Goal: Task Accomplishment & Management: Manage account settings

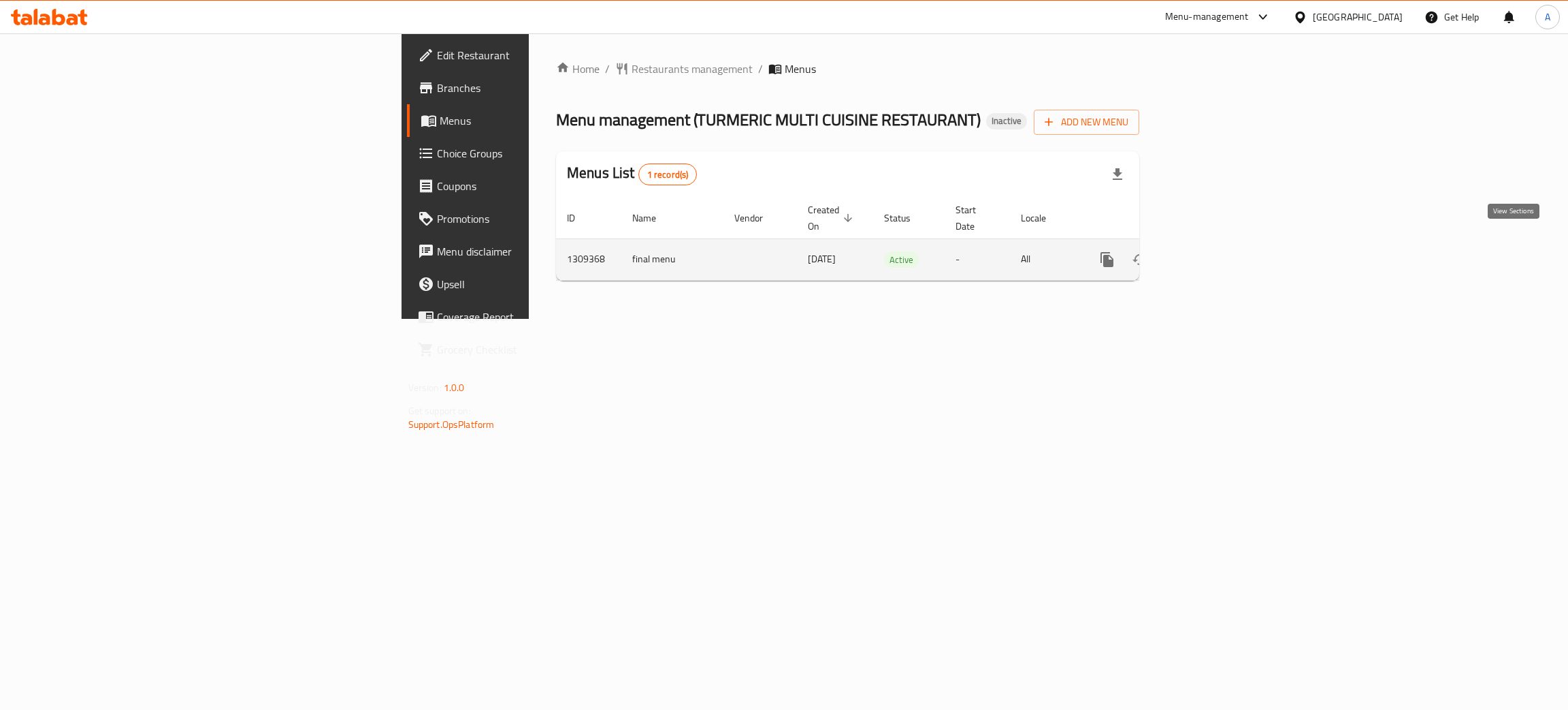
click at [1214, 251] on icon "enhanced table" at bounding box center [1205, 259] width 16 height 16
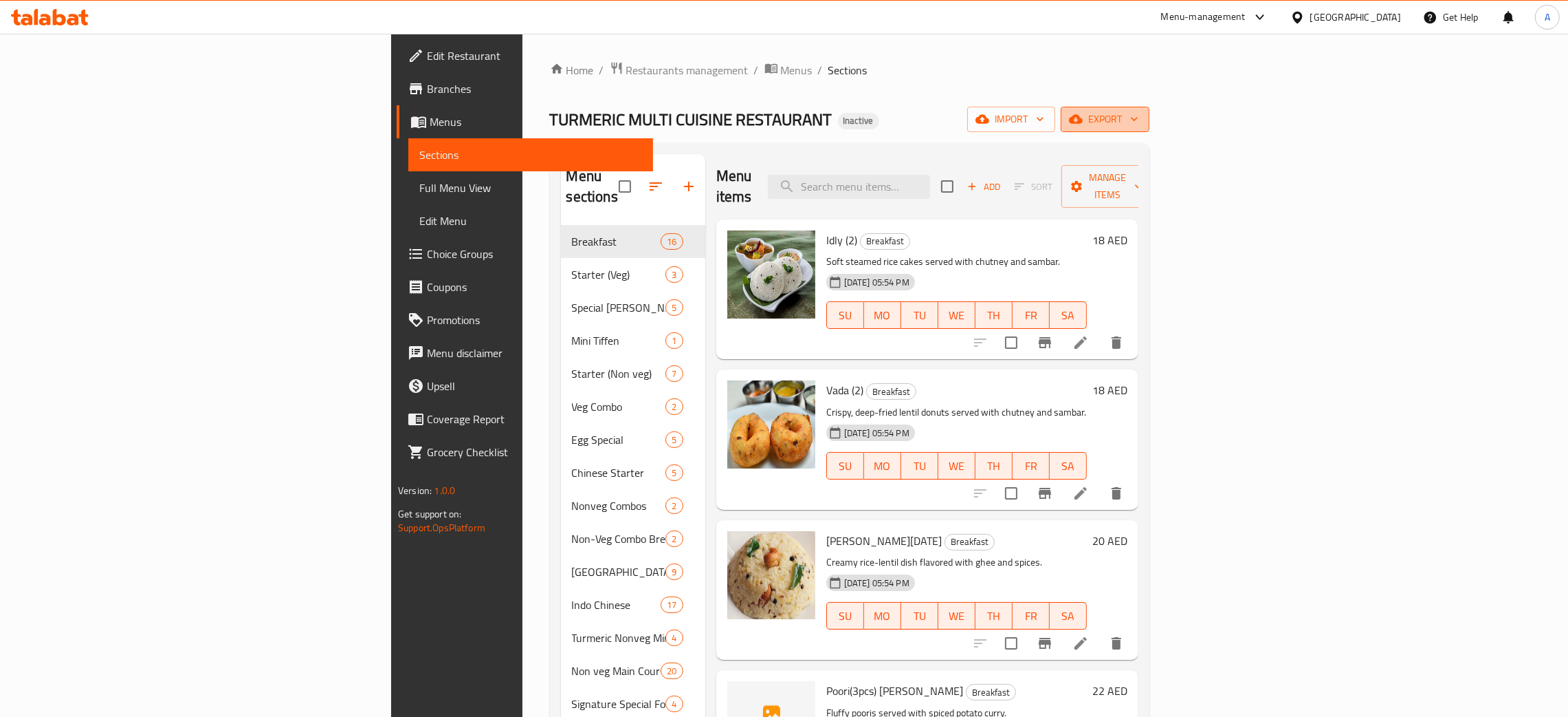
click at [1141, 120] on icon "button" at bounding box center [1134, 118] width 13 height 13
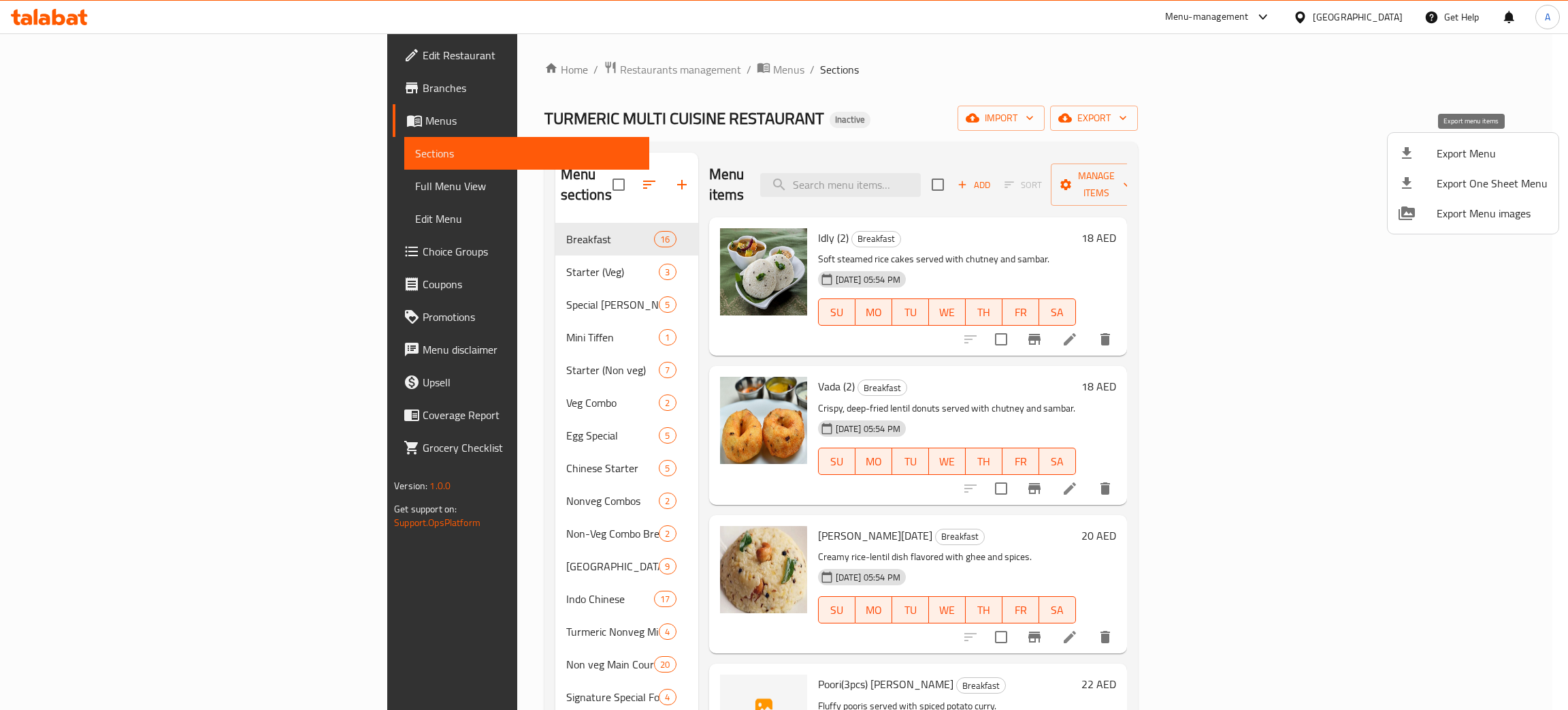
click at [1465, 149] on span "Export Menu" at bounding box center [1492, 153] width 111 height 16
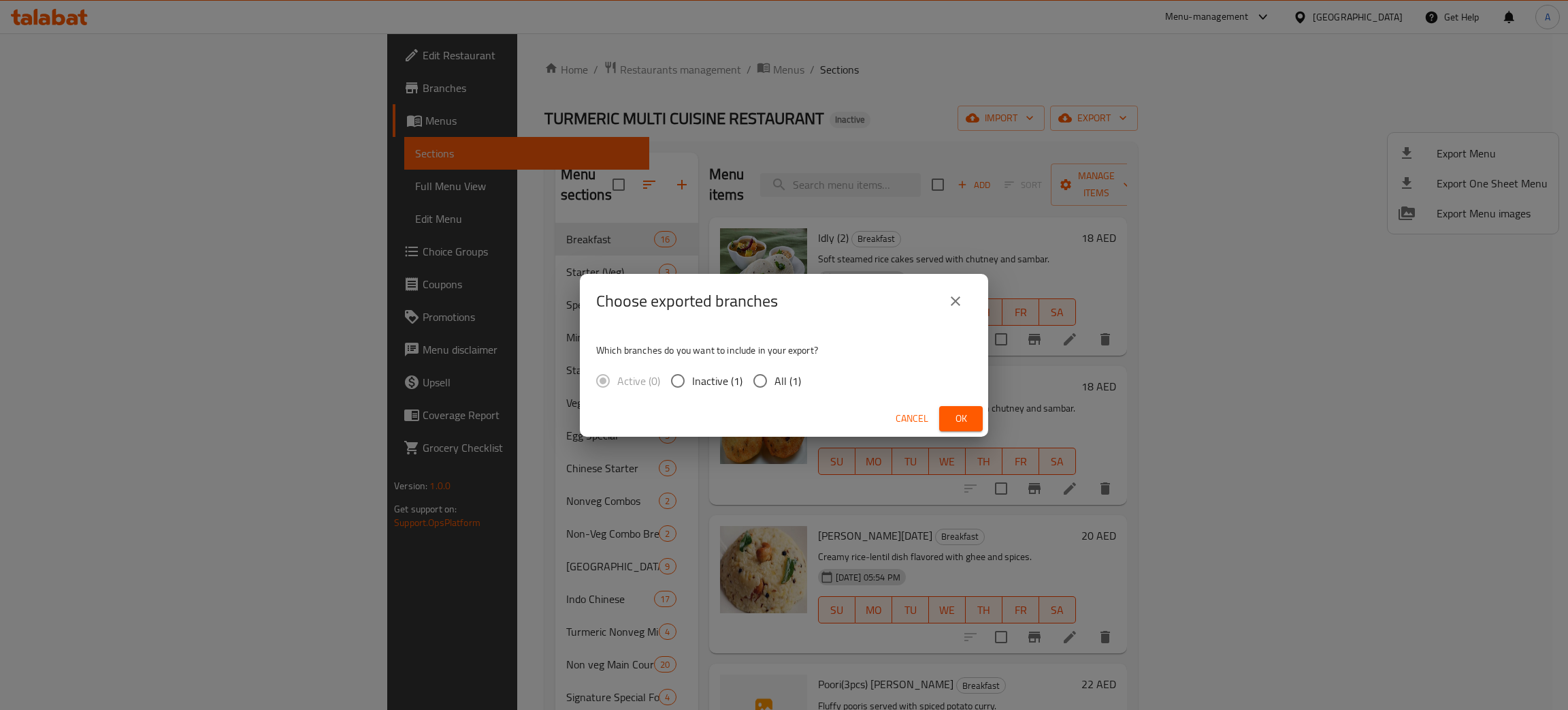
click at [954, 416] on span "Ok" at bounding box center [961, 419] width 22 height 17
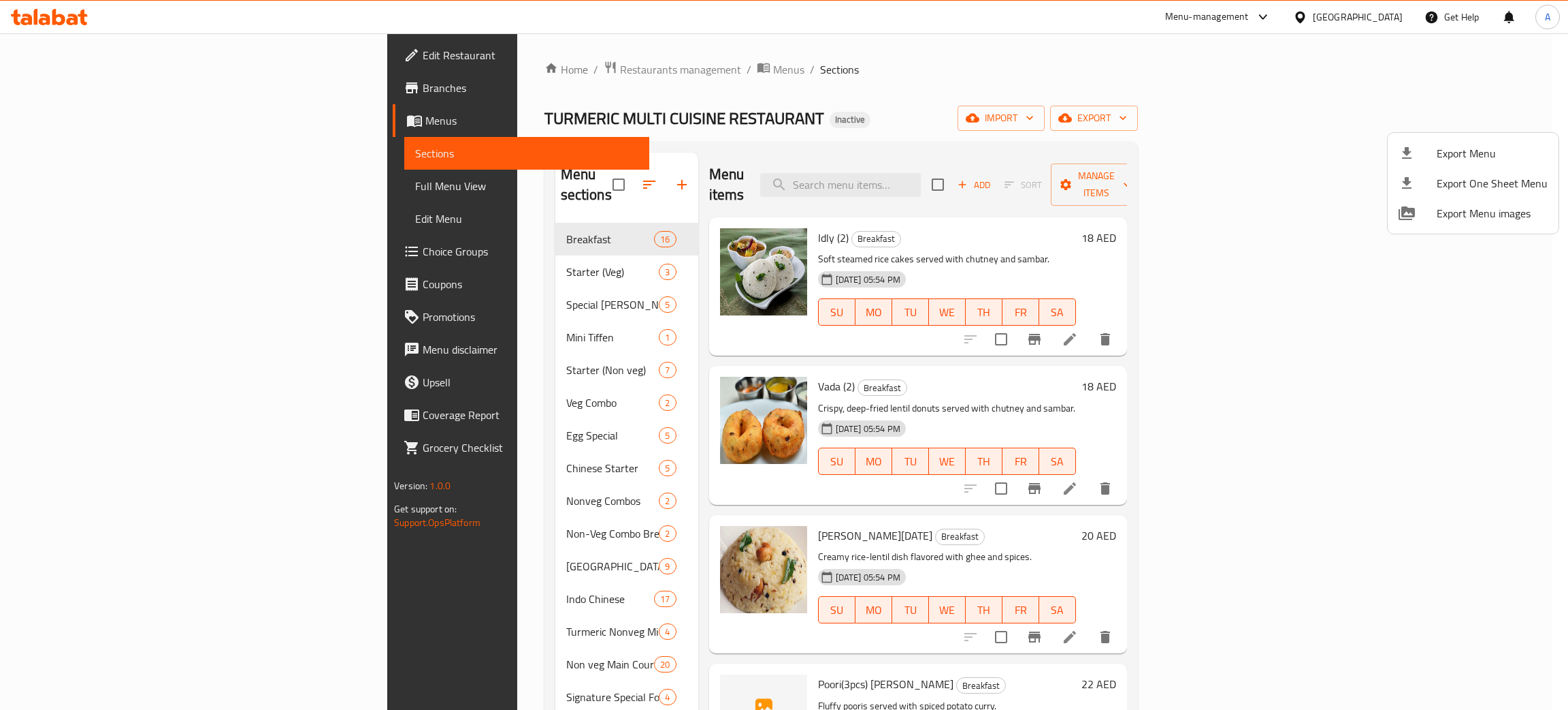
click at [48, 26] on div at bounding box center [784, 355] width 1568 height 710
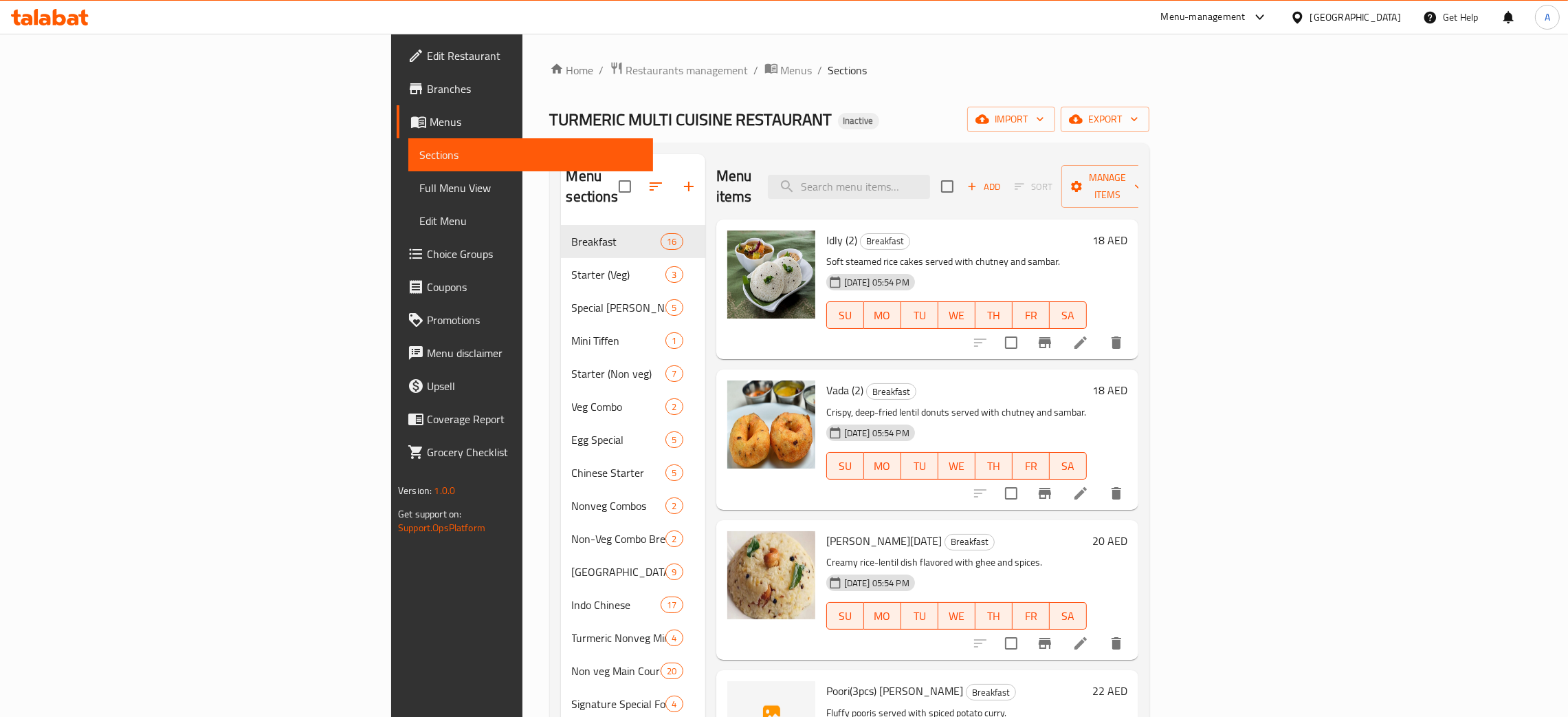
click at [54, 18] on icon at bounding box center [59, 17] width 13 height 17
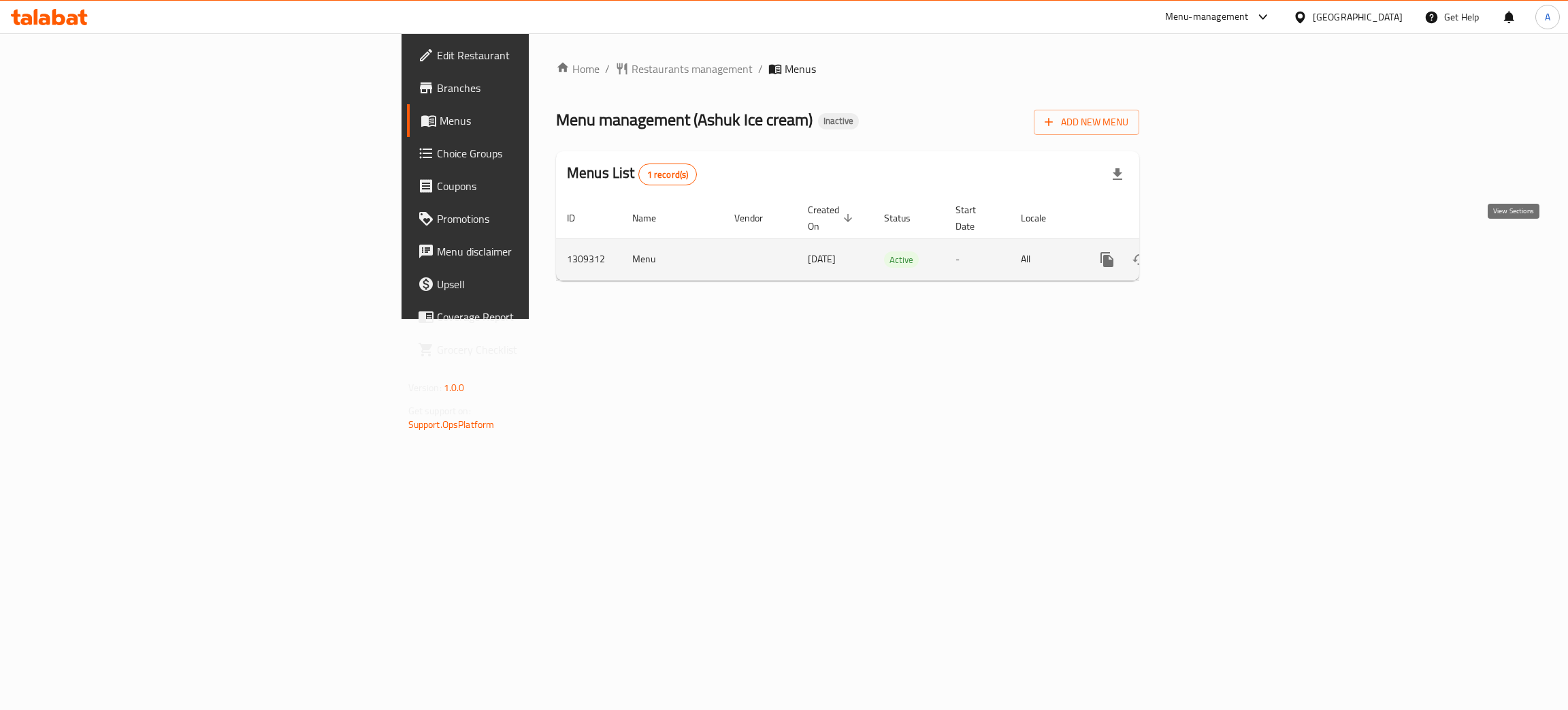
click at [1214, 251] on icon "enhanced table" at bounding box center [1205, 259] width 16 height 16
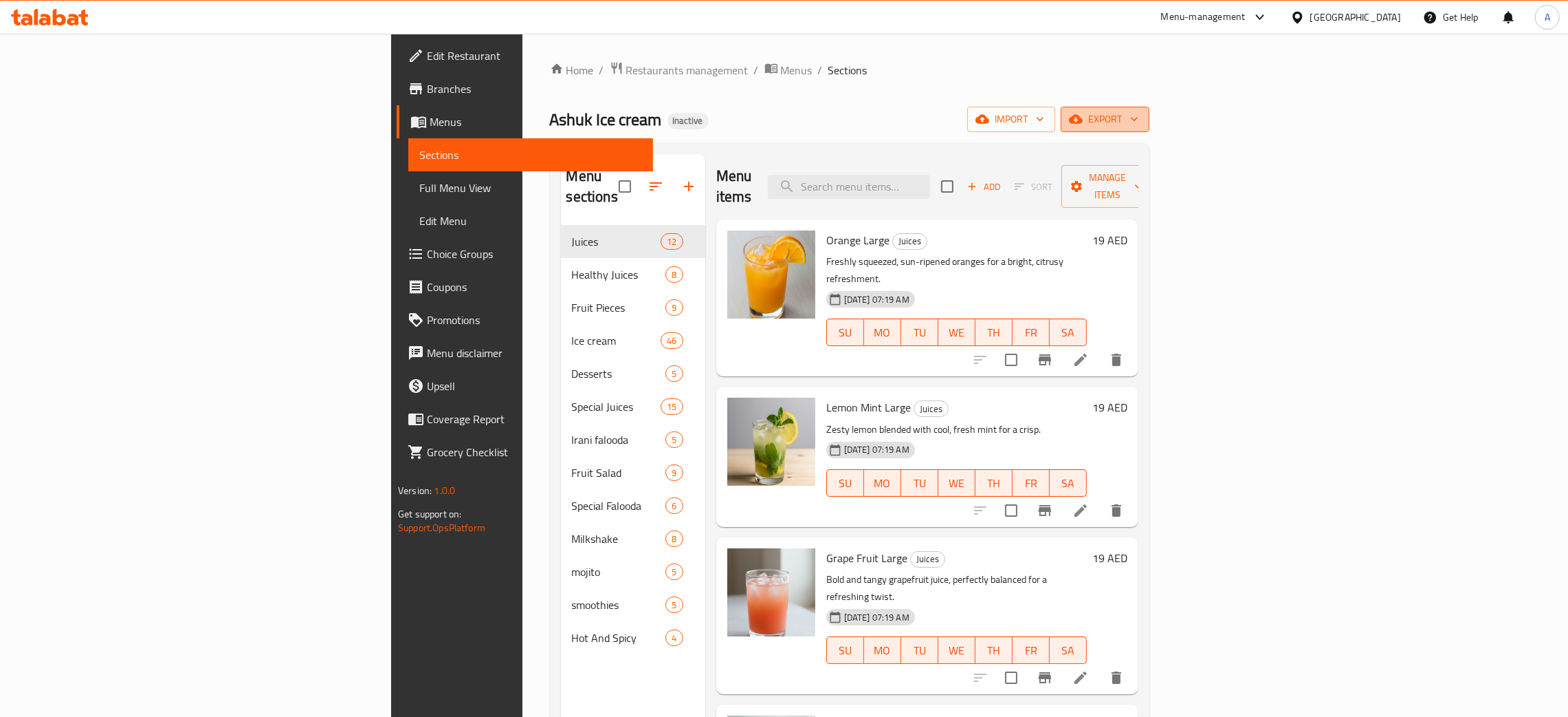
click at [1141, 113] on icon "button" at bounding box center [1134, 118] width 13 height 13
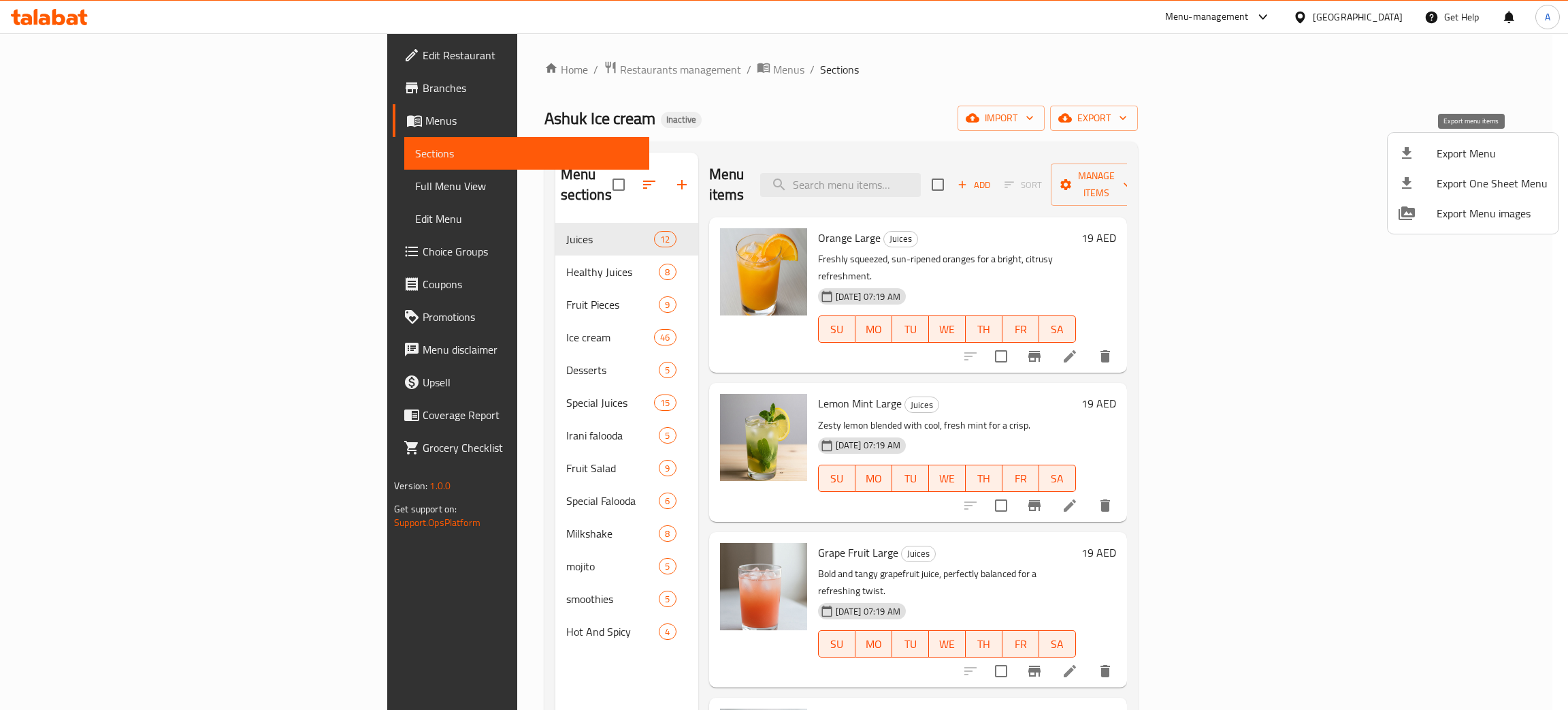
click at [1481, 151] on span "Export Menu" at bounding box center [1492, 153] width 111 height 16
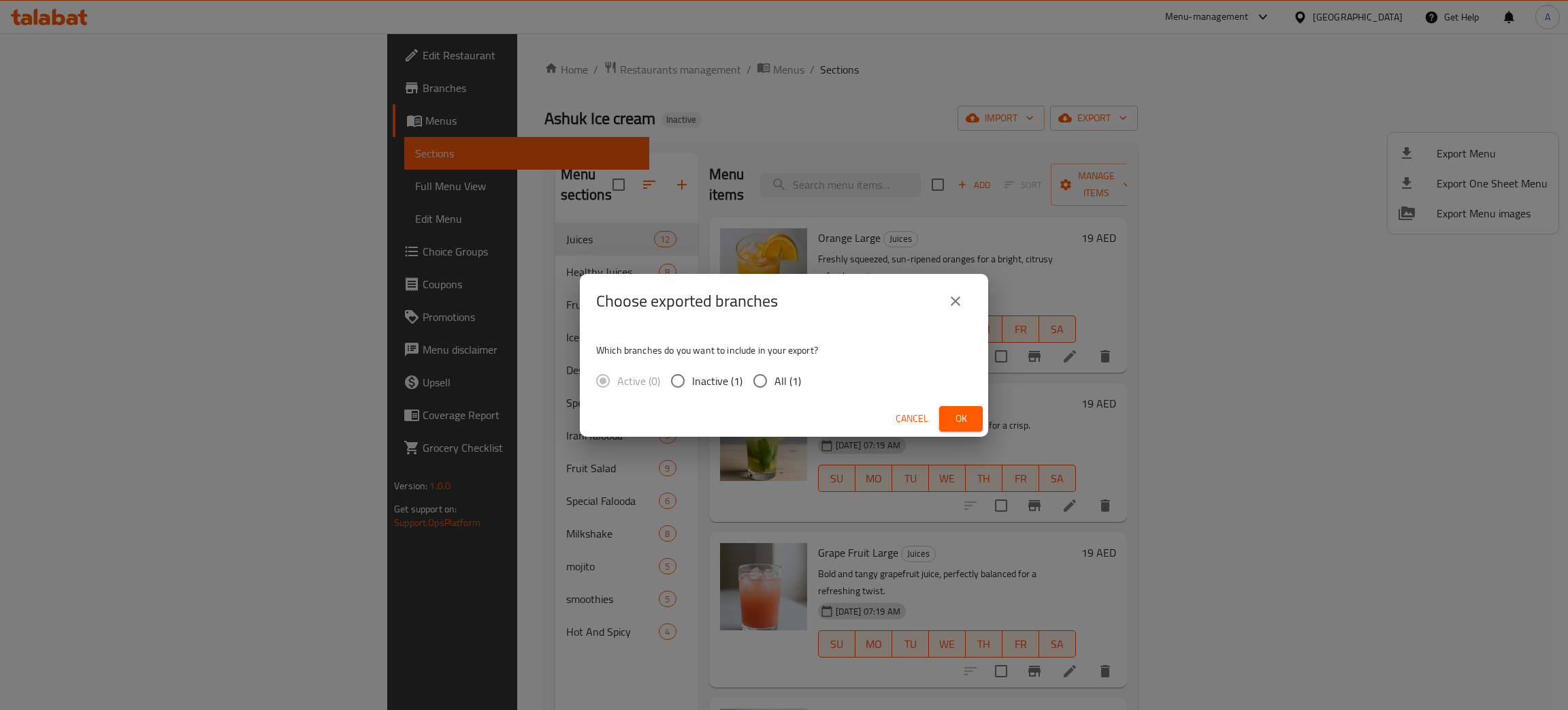
click at [957, 419] on span "Ok" at bounding box center [961, 419] width 22 height 17
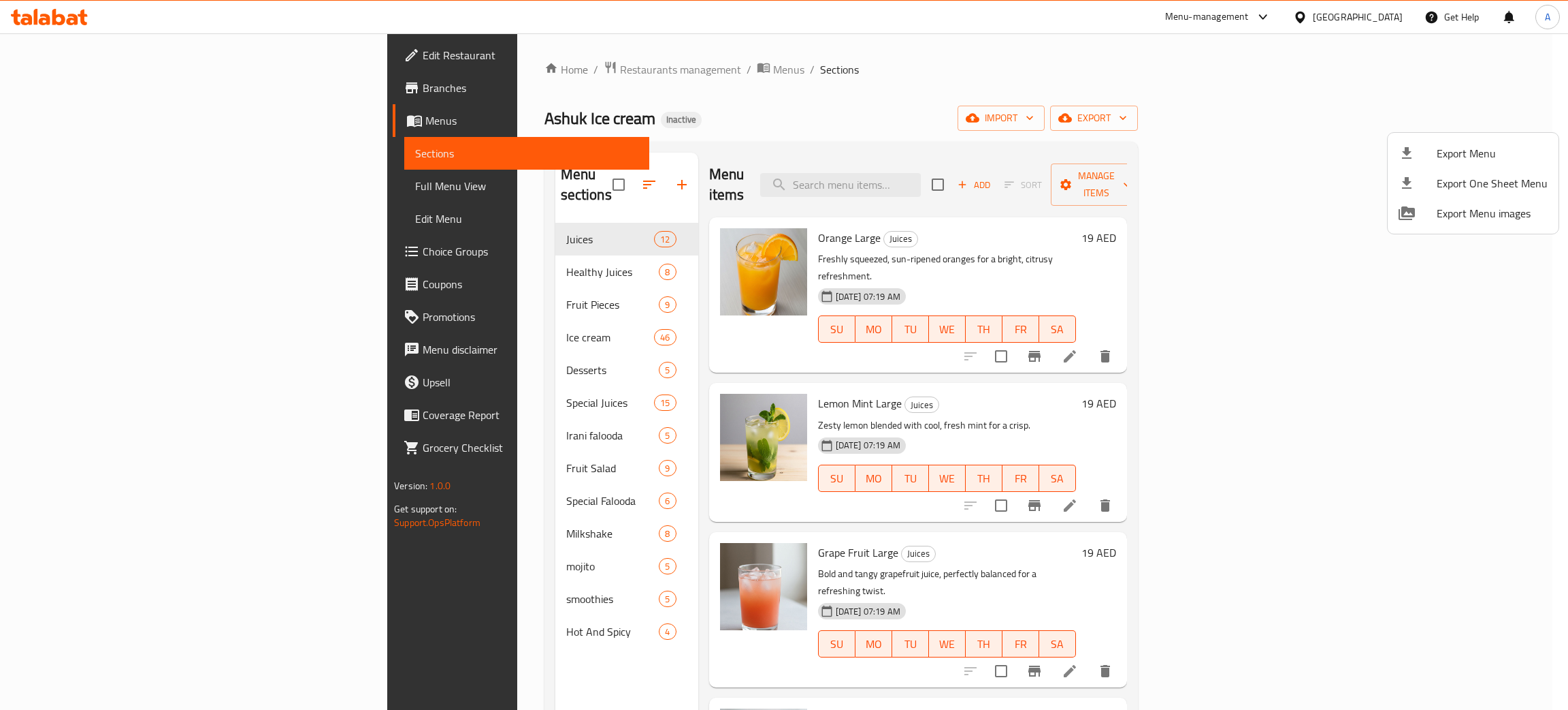
drag, startPoint x: 1382, startPoint y: 16, endPoint x: 1345, endPoint y: 16, distance: 37.0
click at [1381, 16] on div at bounding box center [784, 355] width 1568 height 710
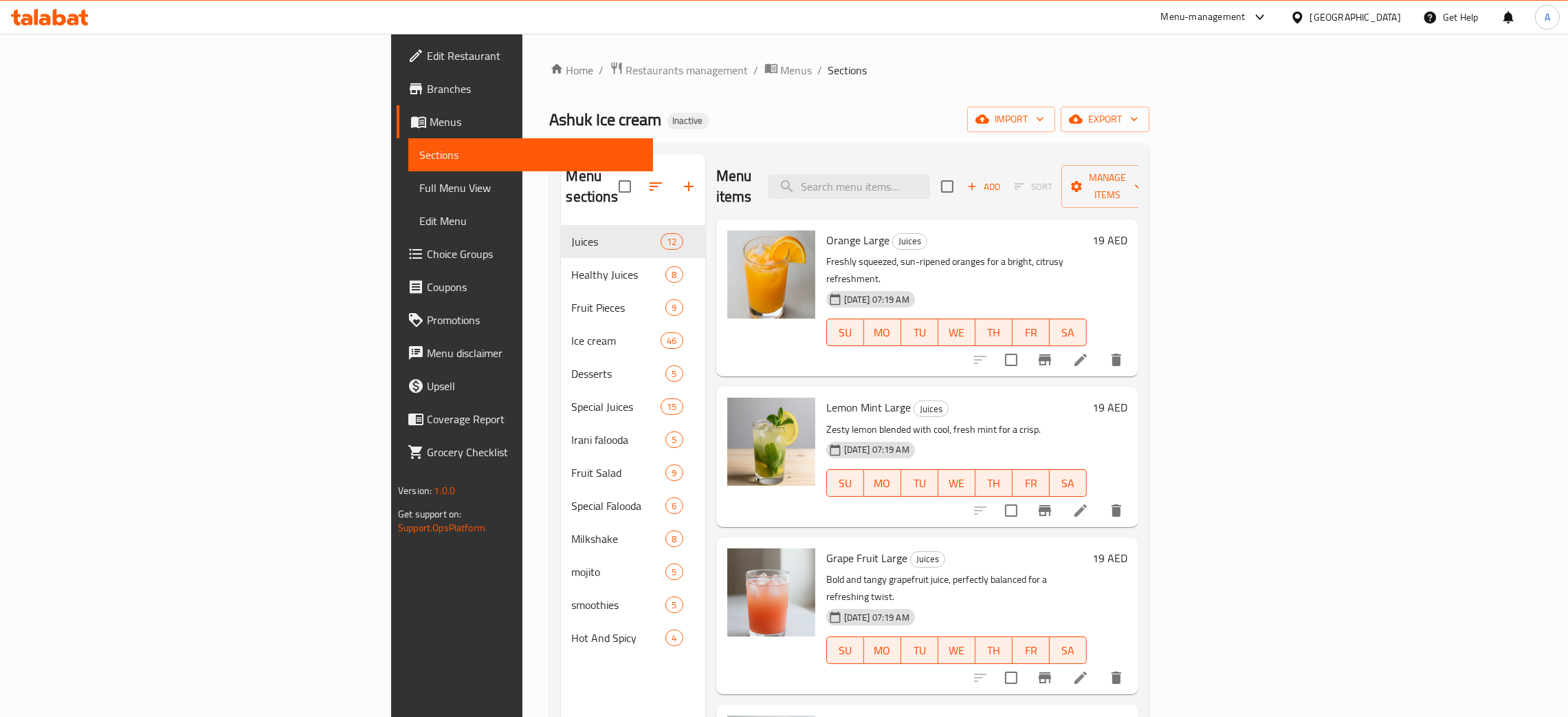
click at [1359, 16] on div "[GEOGRAPHIC_DATA]" at bounding box center [1355, 17] width 91 height 15
click at [1225, 209] on div "Jordan" at bounding box center [1220, 206] width 49 height 32
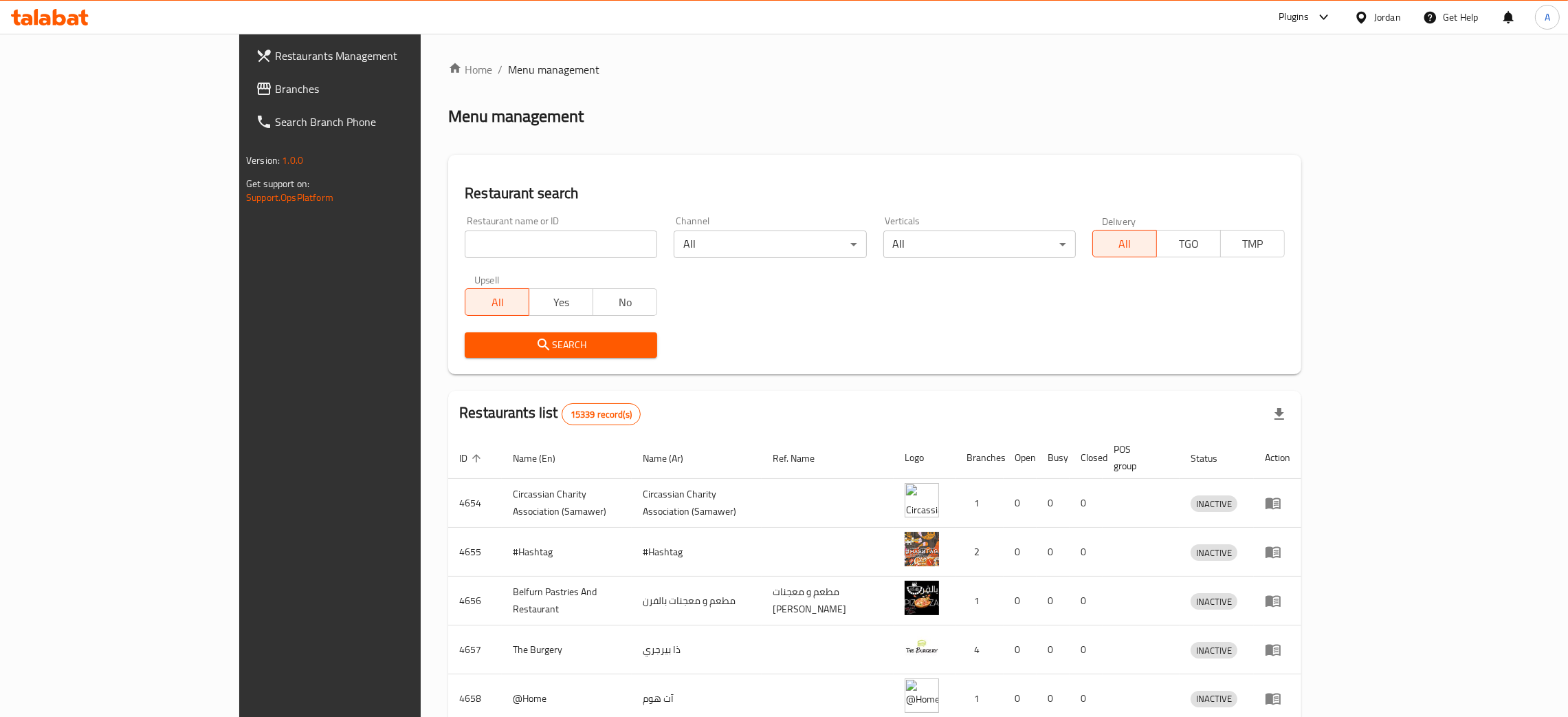
click at [465, 243] on input "search" at bounding box center [561, 243] width 192 height 28
paste input "شاورما خبزة تورتيلا"
type input "شاورما خبزة تورتيلا"
click button "Search" at bounding box center [561, 345] width 192 height 25
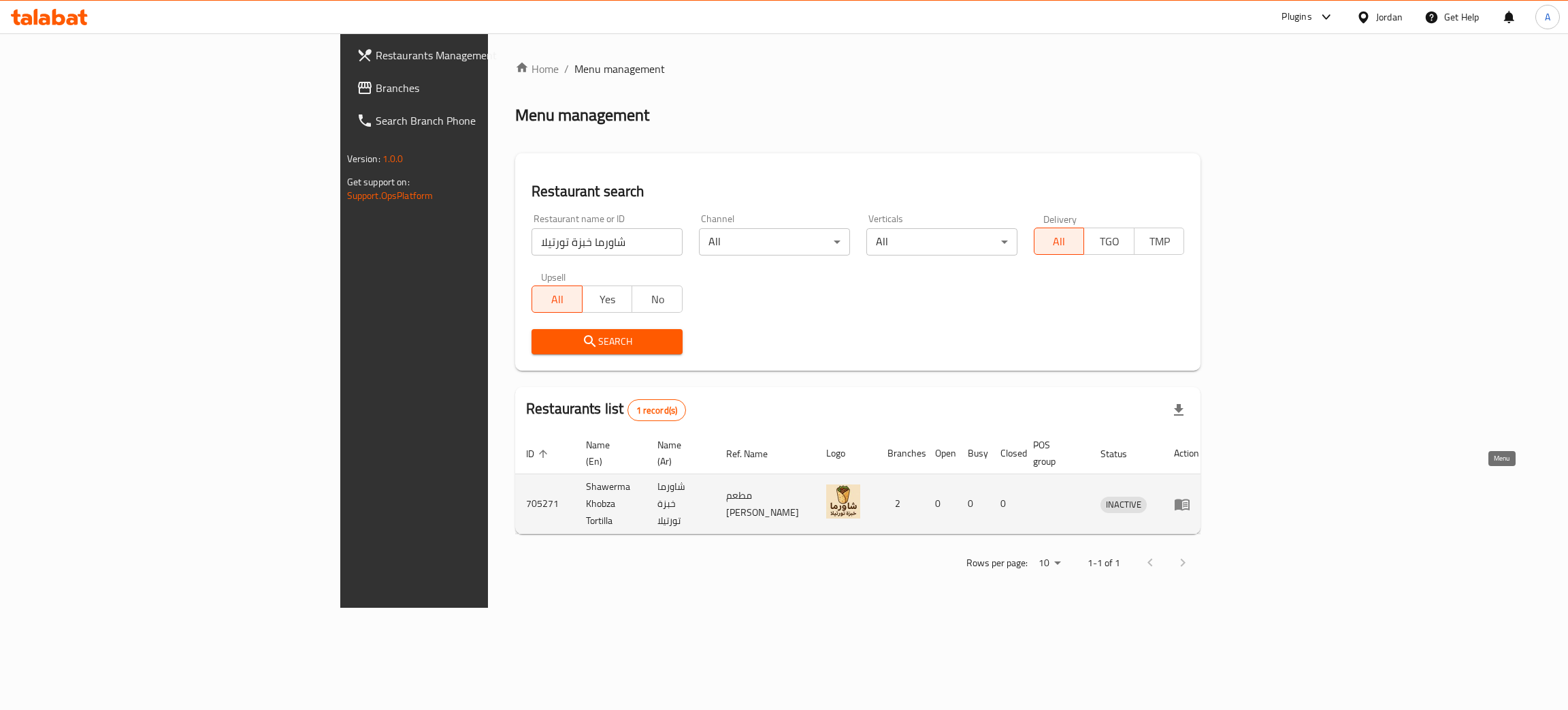
click at [1190, 499] on icon "enhanced table" at bounding box center [1182, 504] width 15 height 12
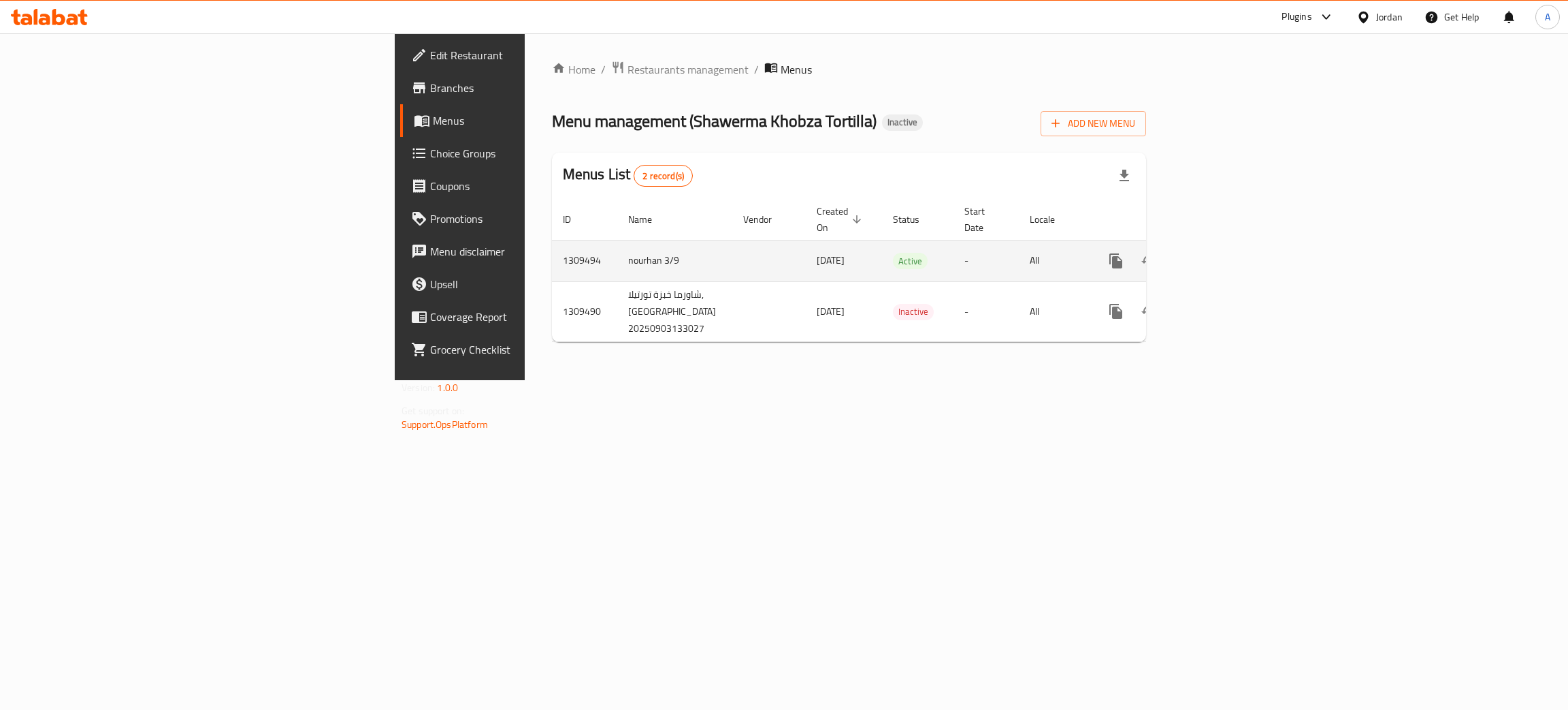
click at [1223, 253] on icon "enhanced table" at bounding box center [1214, 261] width 16 height 16
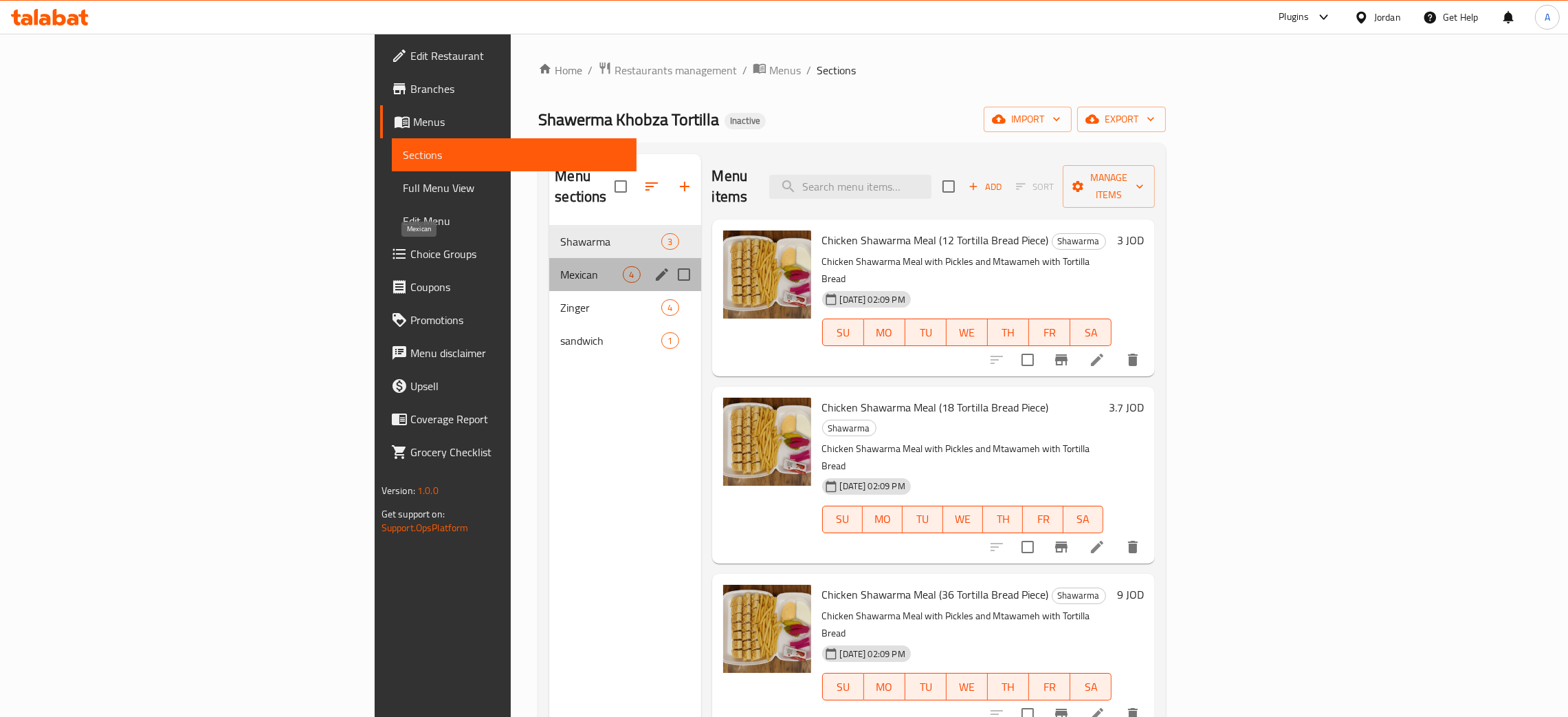
click at [561, 266] on span "Mexican" at bounding box center [591, 274] width 62 height 17
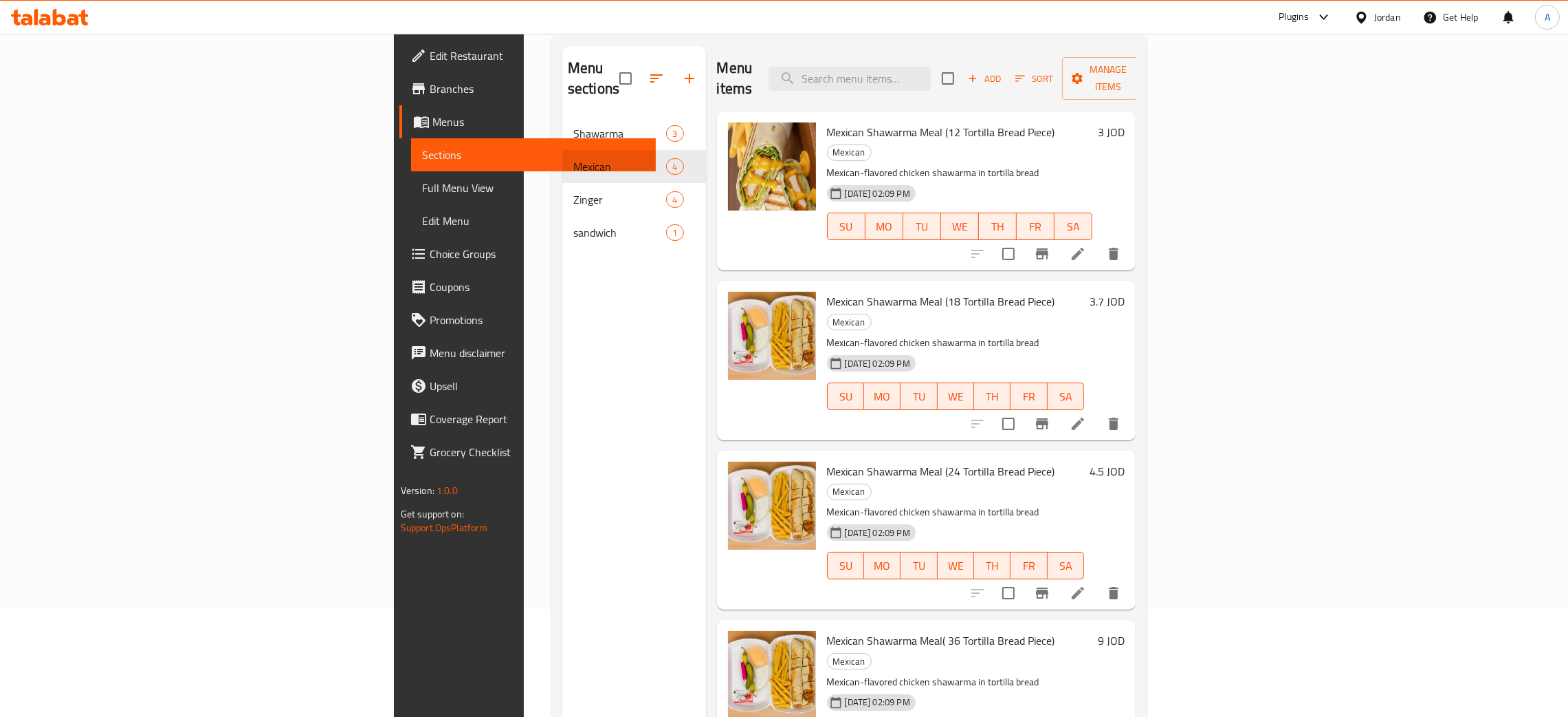
scroll to position [194, 0]
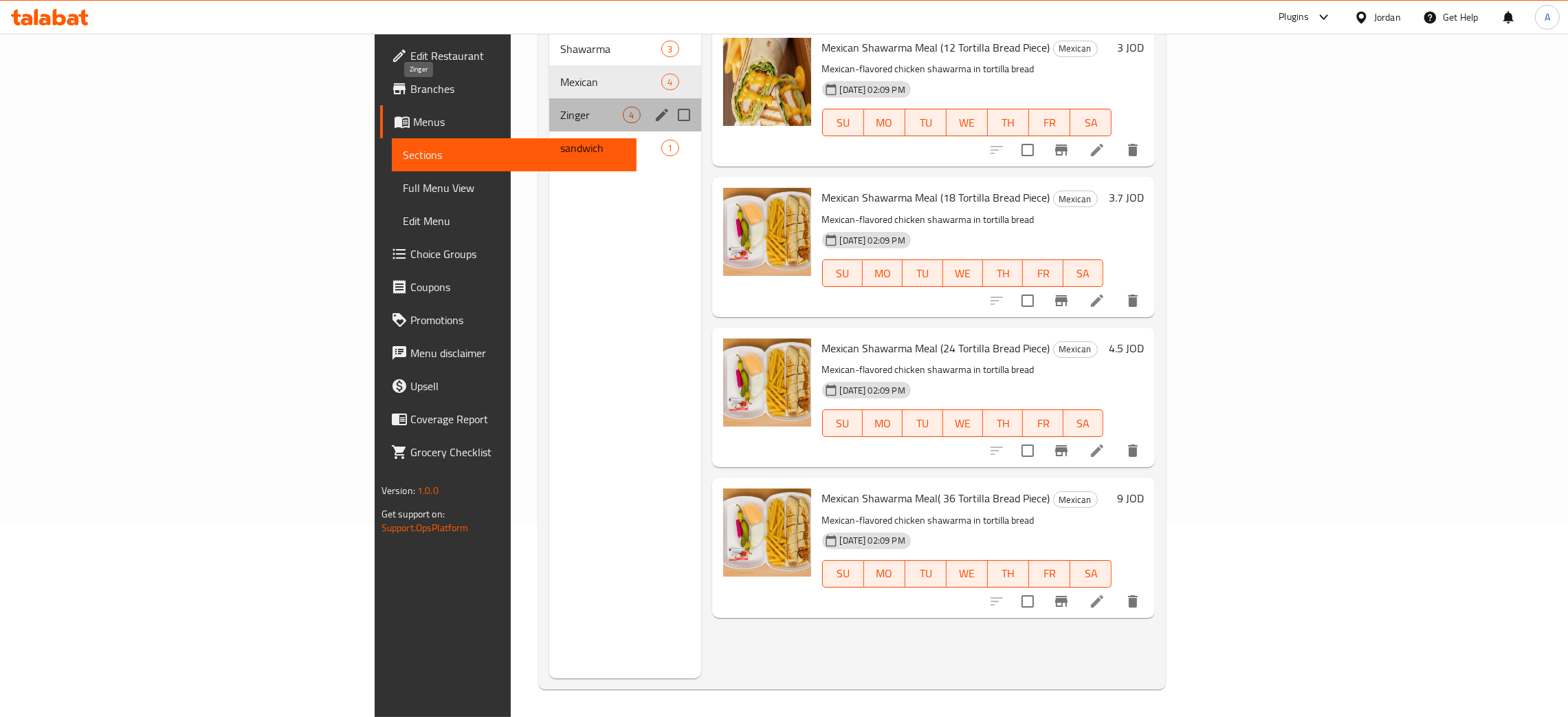
click at [561, 106] on span "Zinger" at bounding box center [591, 114] width 62 height 17
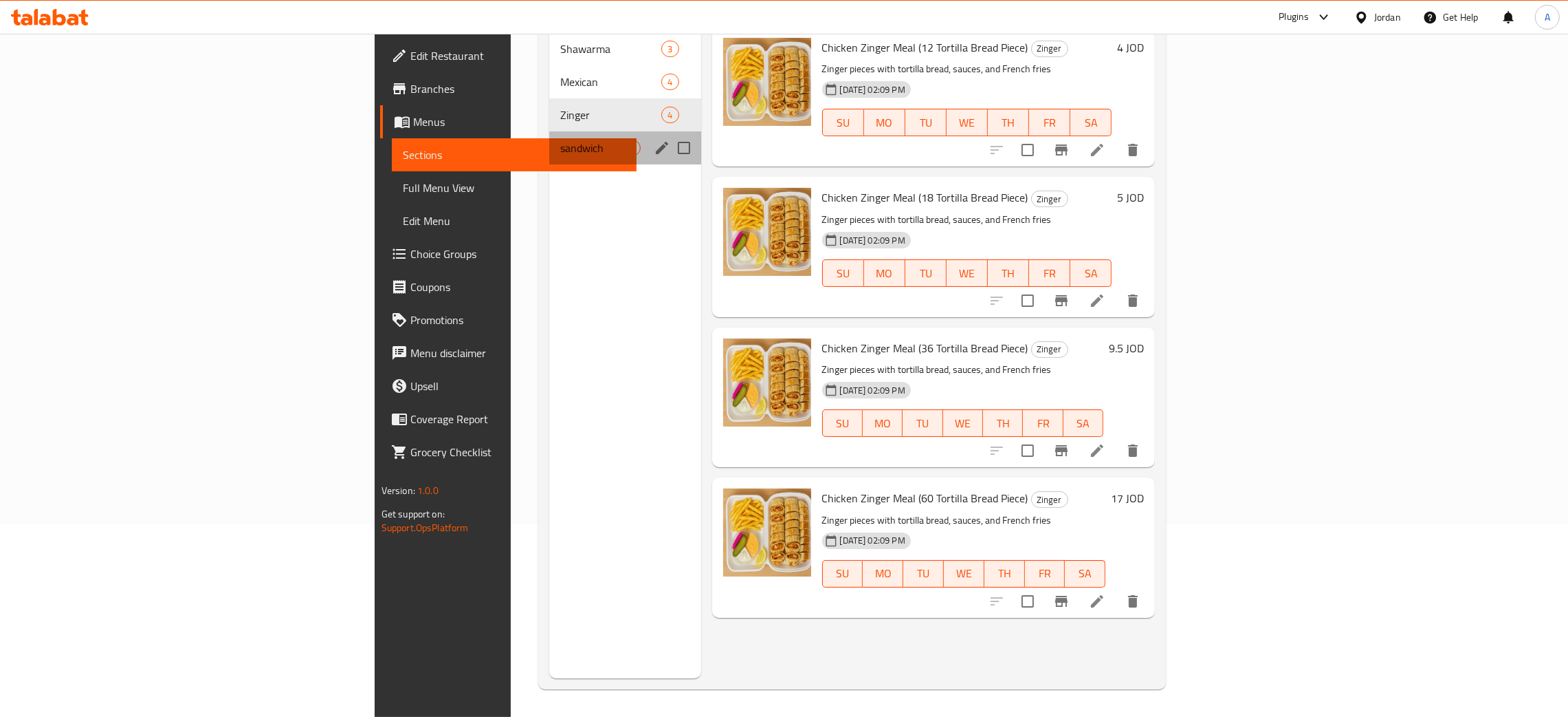
click at [550, 135] on div "sandwich 1" at bounding box center [625, 148] width 151 height 33
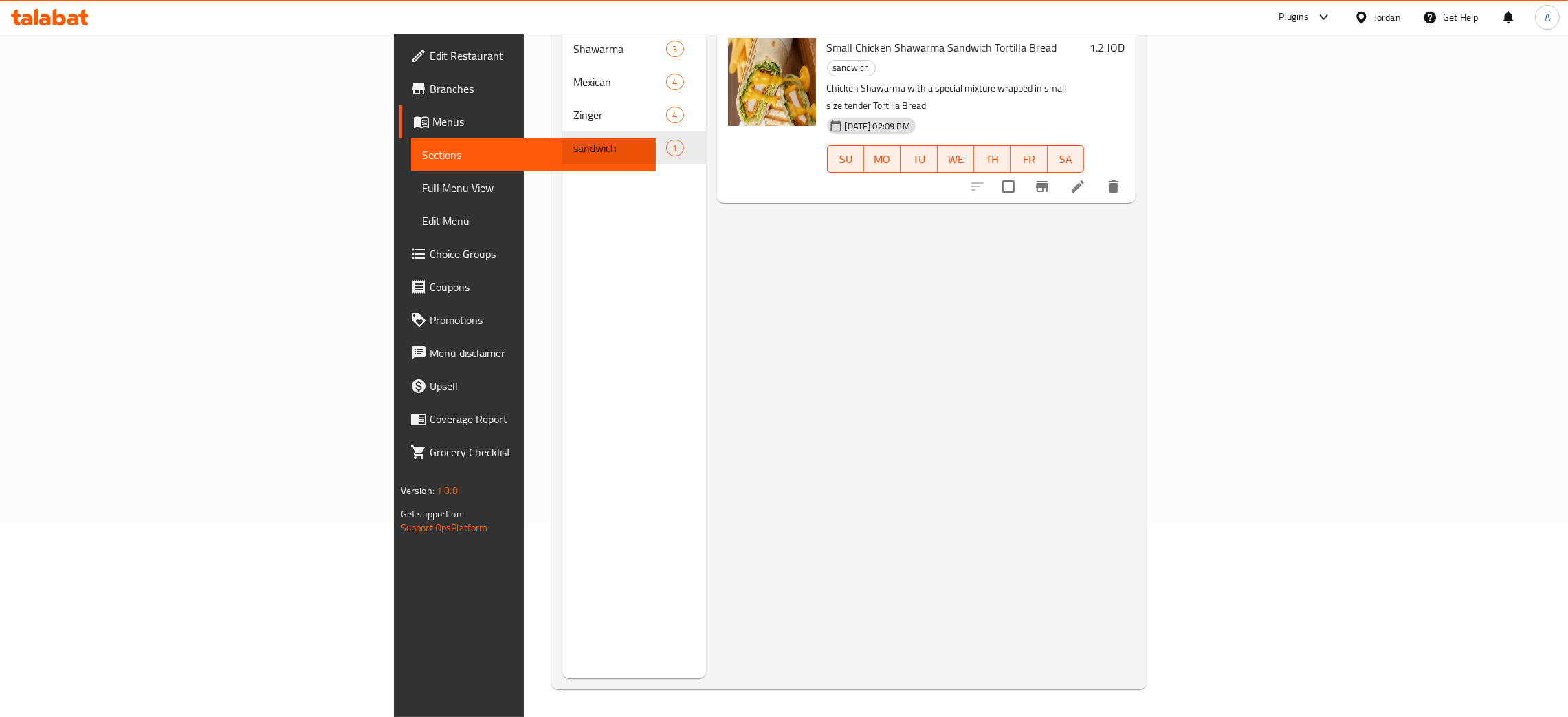
scroll to position [91, 0]
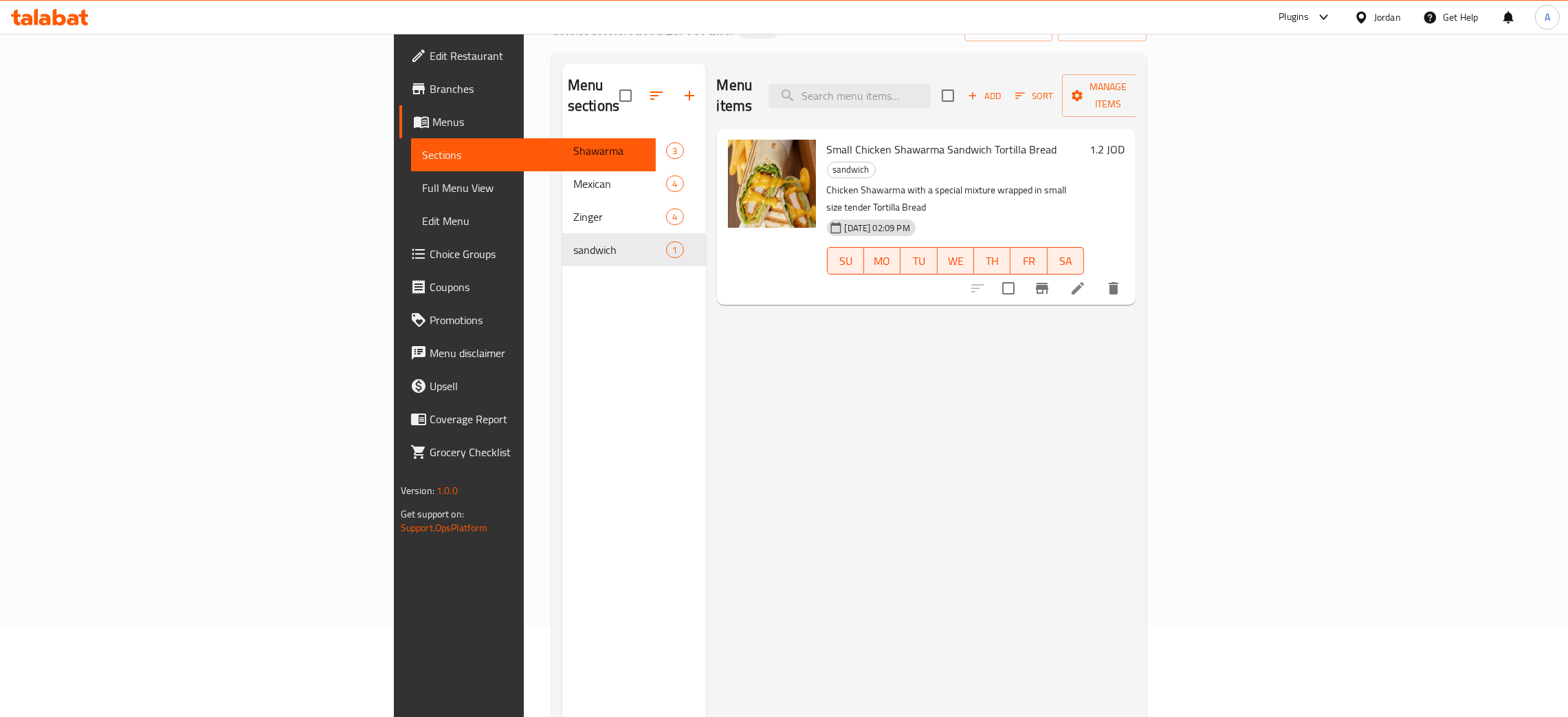
click at [430, 55] on span "Edit Restaurant" at bounding box center [537, 55] width 215 height 17
